Goal: Find specific page/section: Find specific page/section

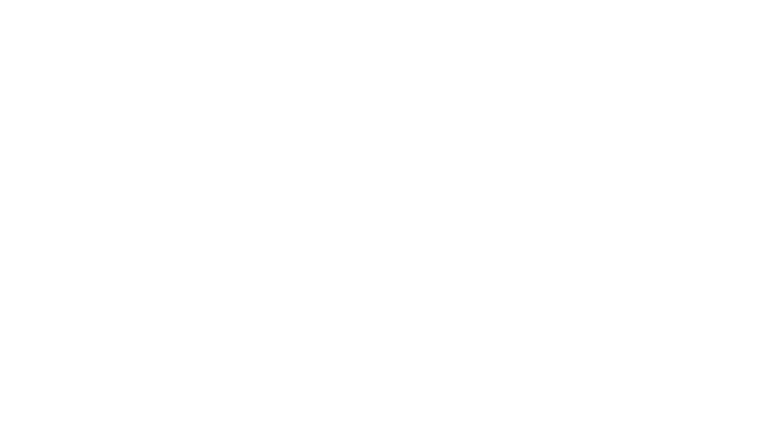
select select "Song"
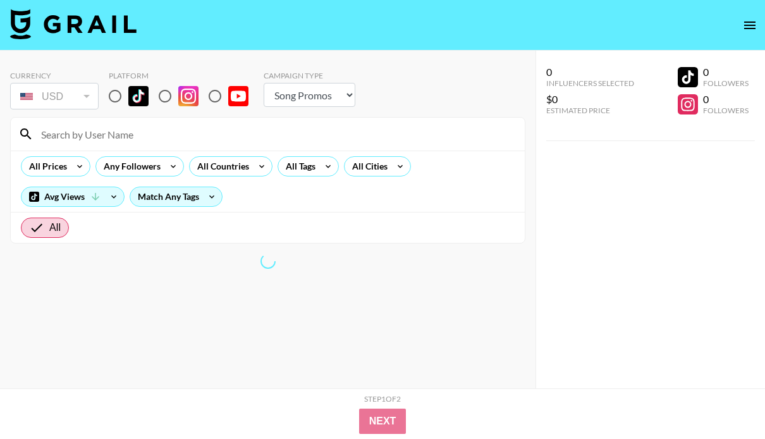
click at [111, 99] on input "radio" at bounding box center [115, 96] width 27 height 27
radio input "true"
click at [139, 137] on input at bounding box center [276, 134] width 484 height 20
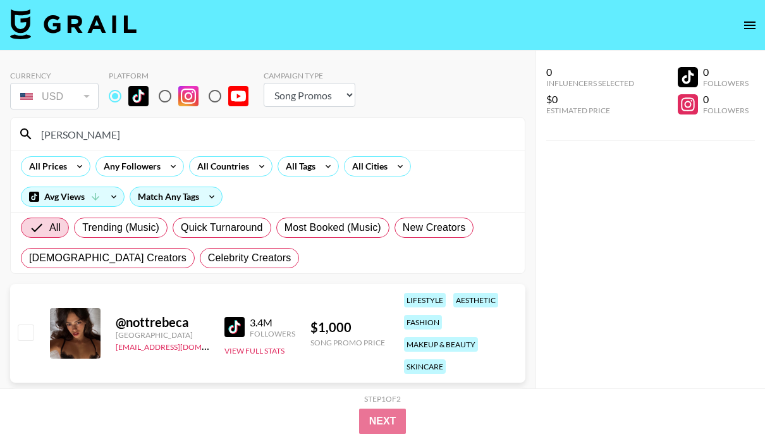
type input "[PERSON_NAME]"
